Goal: Use online tool/utility: Utilize a website feature to perform a specific function

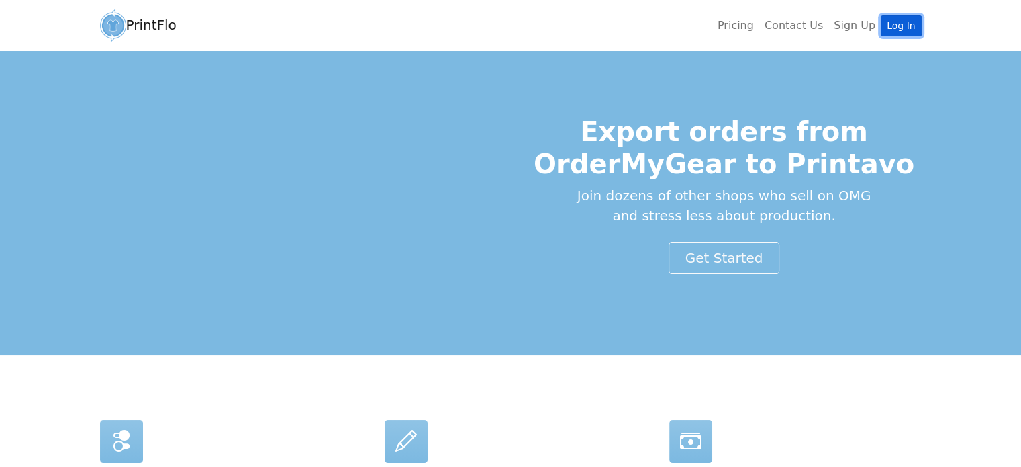
click at [766, 32] on link "Log In" at bounding box center [901, 25] width 40 height 21
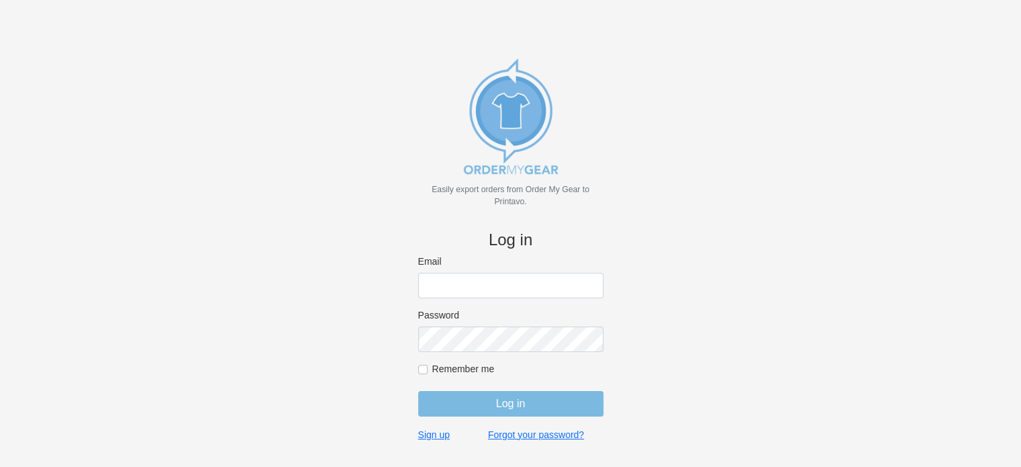
type input "john@medhatsfs.ca"
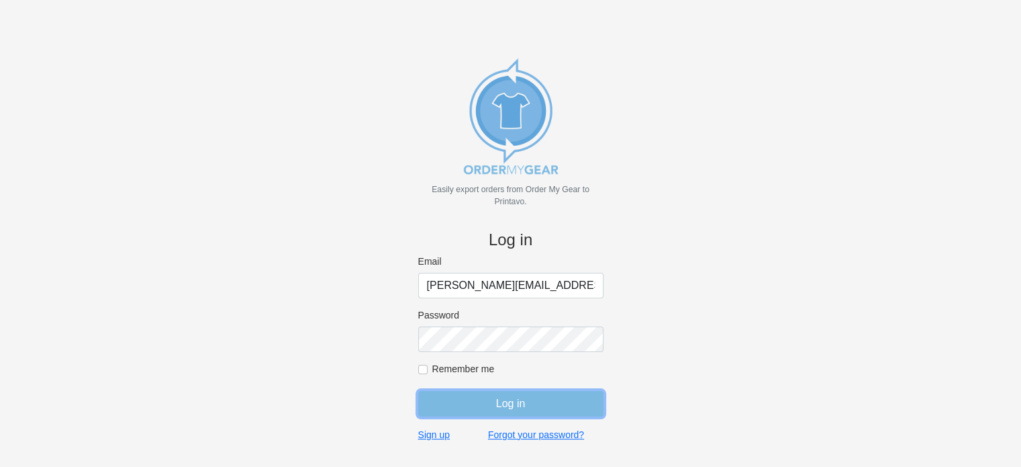
click at [514, 401] on input "Log in" at bounding box center [510, 404] width 185 height 26
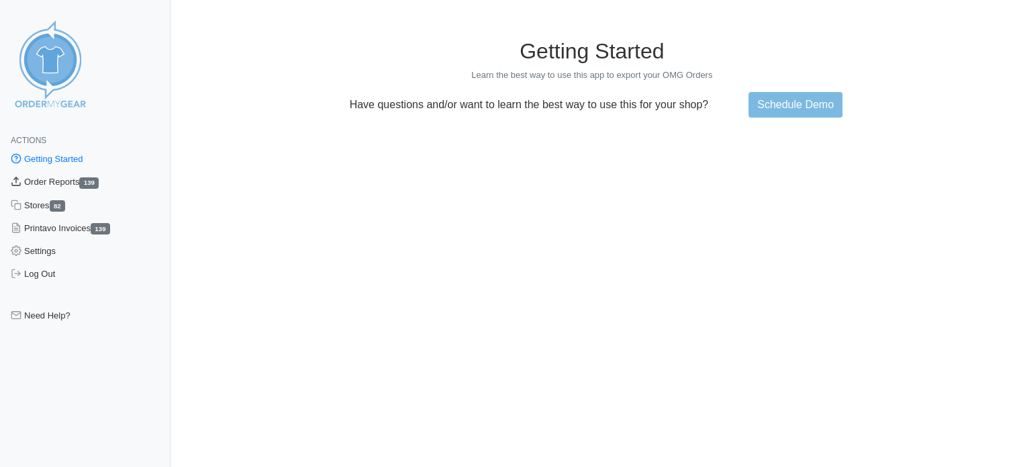
click at [53, 185] on link "Order Reports 139" at bounding box center [85, 182] width 171 height 23
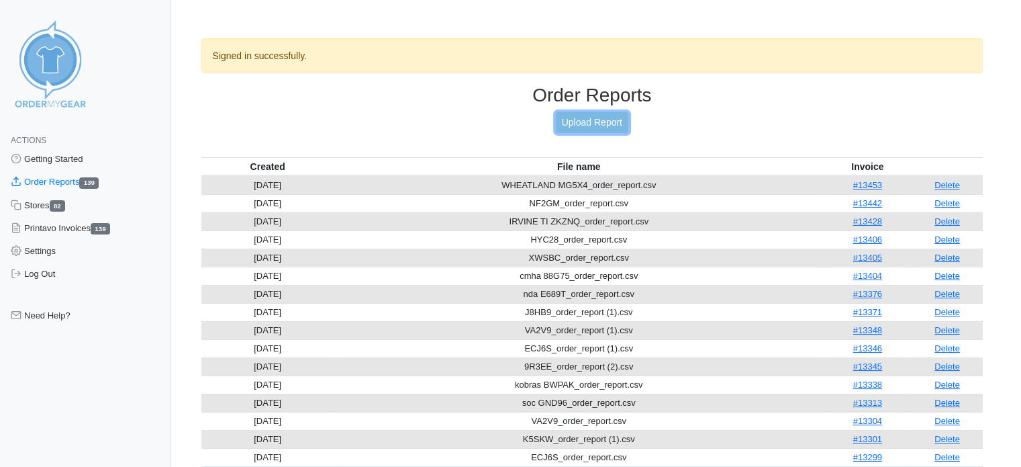
click at [581, 122] on link "Upload Report" at bounding box center [592, 122] width 73 height 21
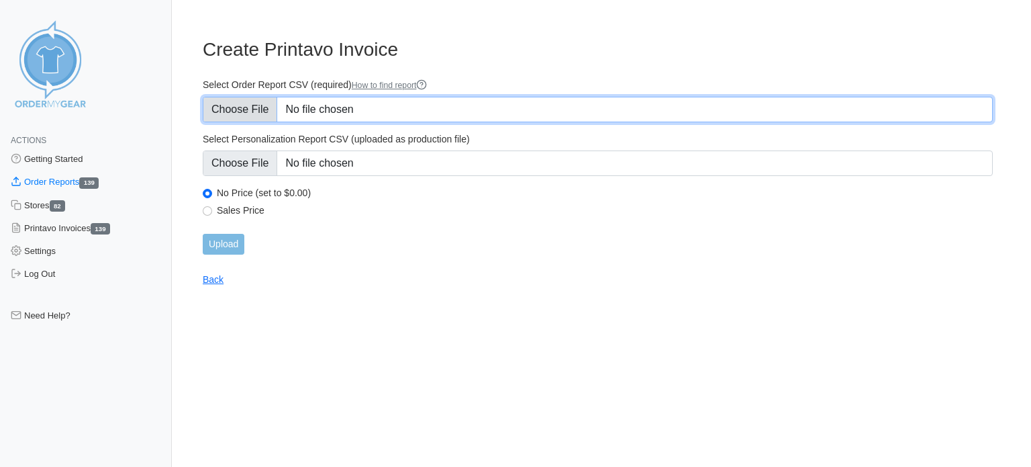
click at [236, 109] on input "Select Order Report CSV (required) How to find report" at bounding box center [598, 110] width 790 height 26
type input "C:\fakepath\6HENC_order_report.csv"
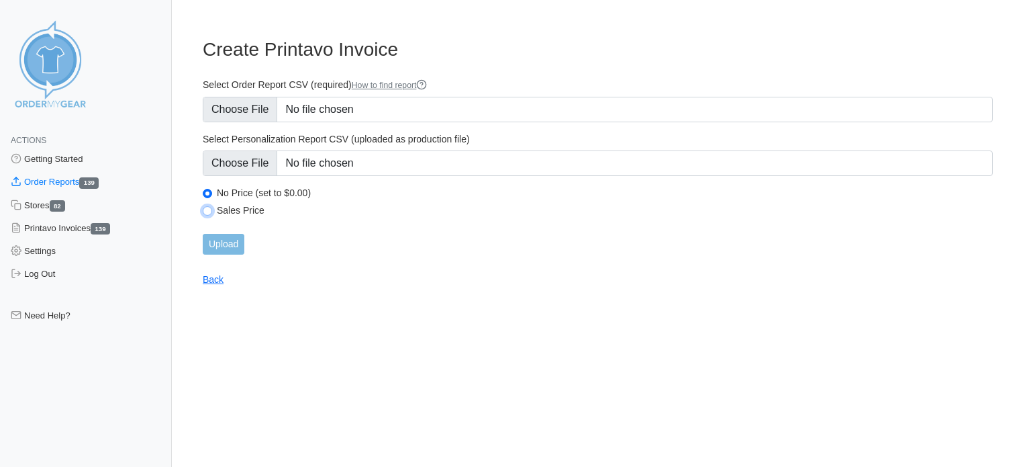
click at [207, 213] on input "Sales Price" at bounding box center [207, 210] width 9 height 9
radio input "true"
click at [222, 239] on input "Upload" at bounding box center [224, 244] width 42 height 21
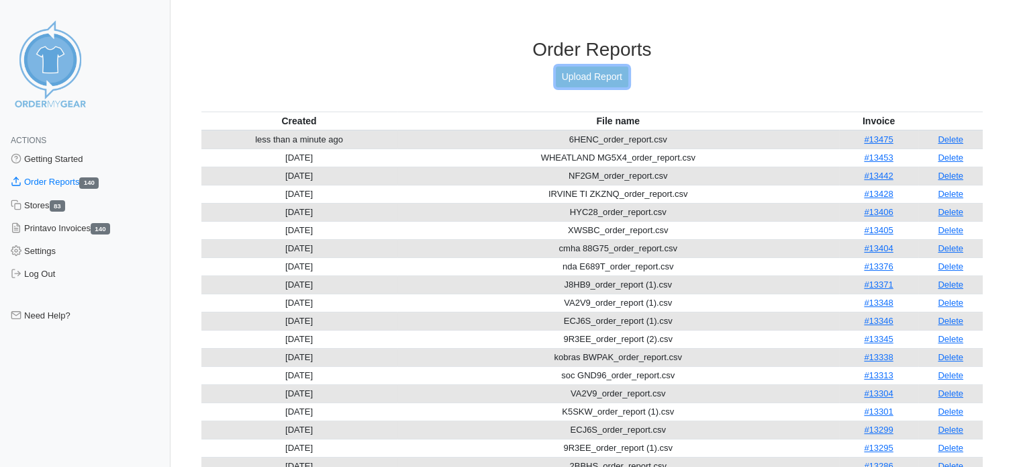
click at [591, 85] on link "Upload Report" at bounding box center [592, 76] width 73 height 21
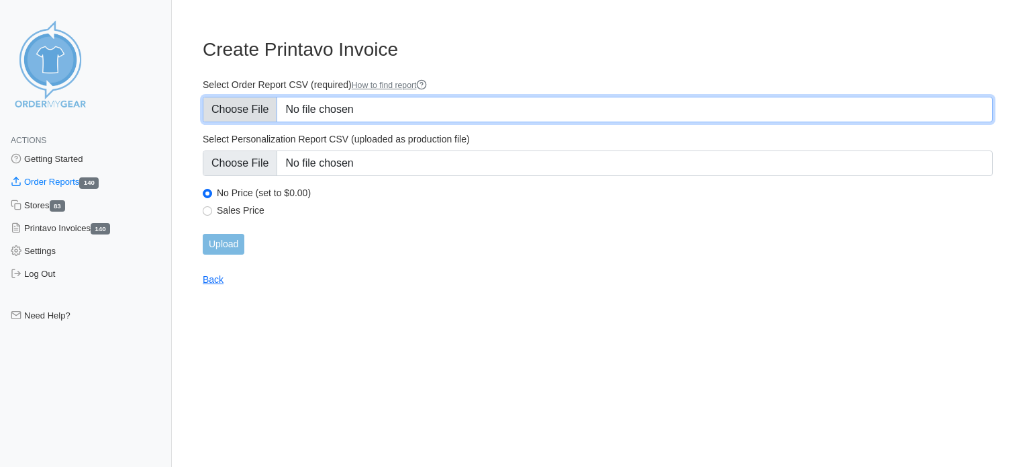
click at [253, 106] on input "Select Order Report CSV (required) How to find report" at bounding box center [598, 110] width 790 height 26
type input "C:\fakepath\8V9ZC_order_report.csv"
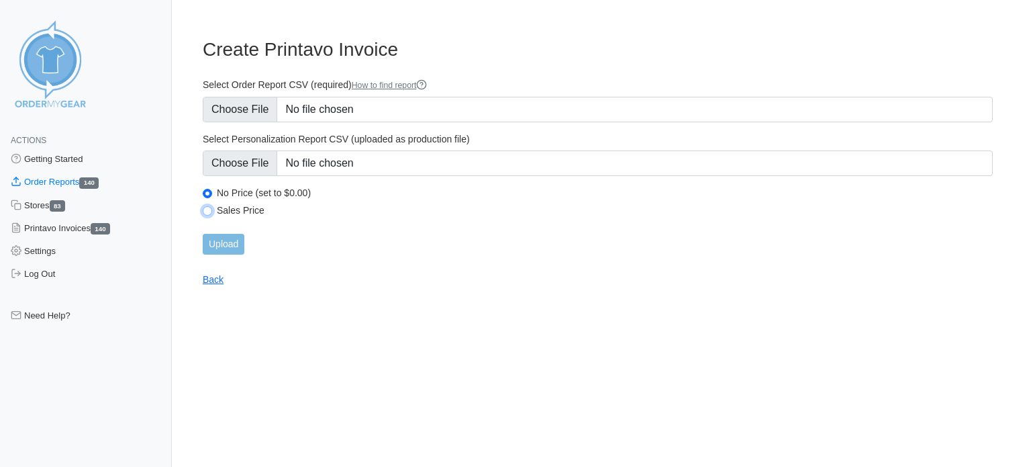
click at [207, 211] on input "Sales Price" at bounding box center [207, 210] width 9 height 9
radio input "true"
click at [230, 246] on input "Upload" at bounding box center [224, 244] width 42 height 21
